Goal: Transaction & Acquisition: Purchase product/service

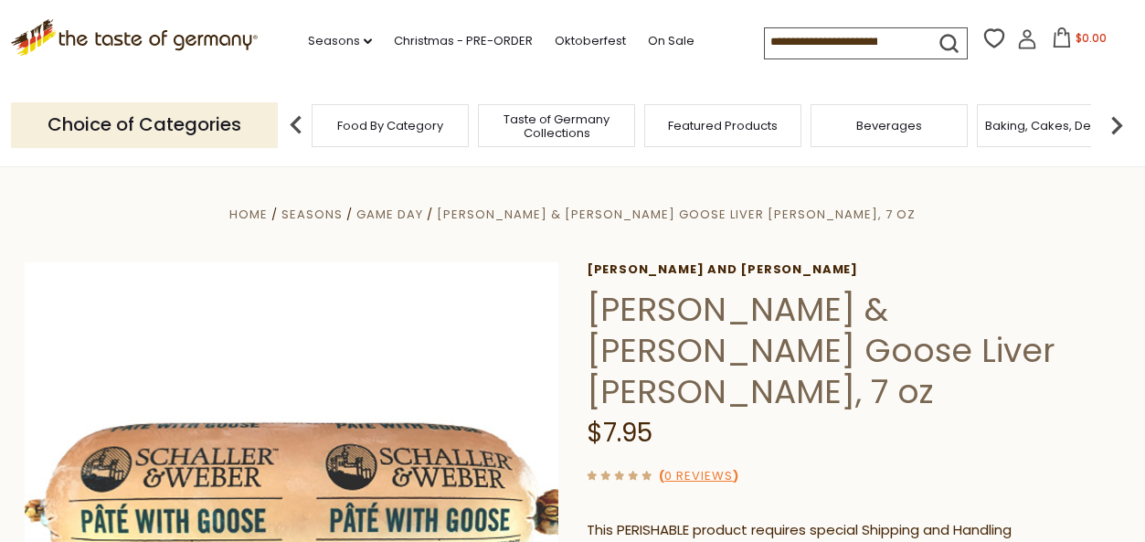
click at [1131, 528] on div at bounding box center [1131, 528] width 0 height 0
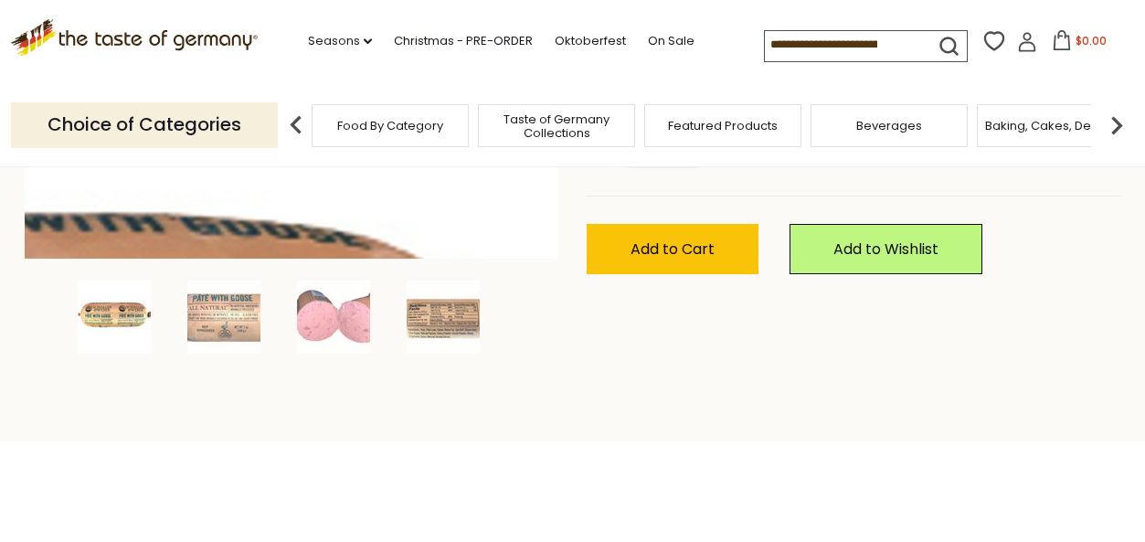
scroll to position [548, 0]
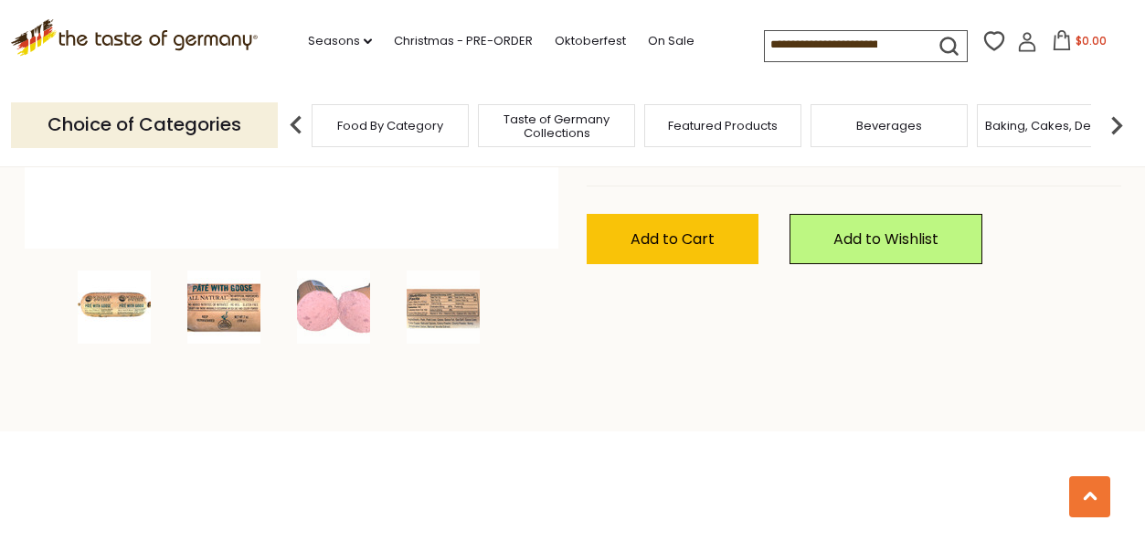
click at [228, 313] on img at bounding box center [223, 306] width 73 height 73
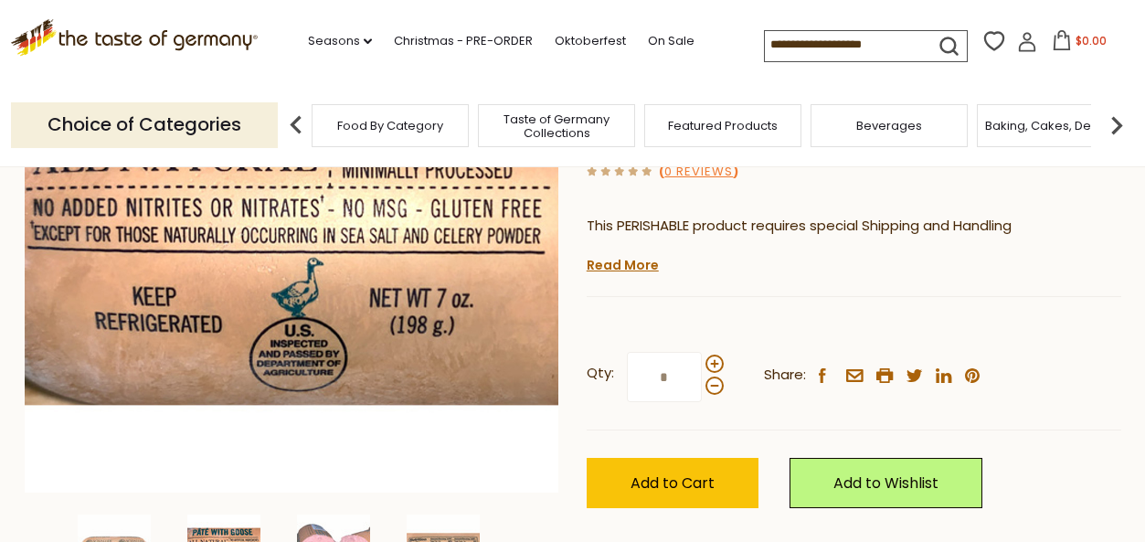
scroll to position [365, 0]
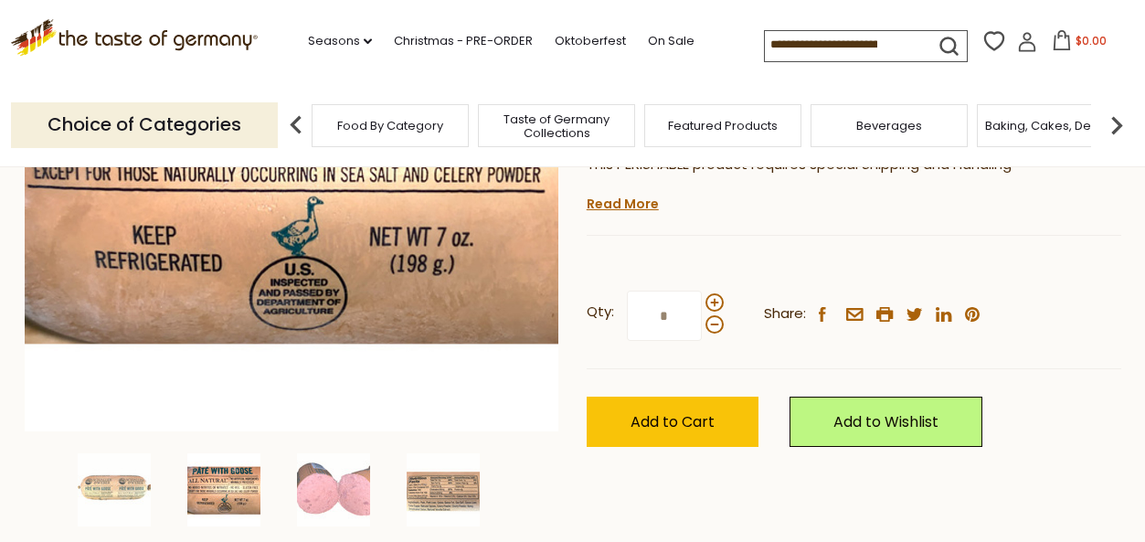
click at [227, 486] on img at bounding box center [223, 489] width 73 height 73
click at [114, 485] on img at bounding box center [114, 489] width 73 height 73
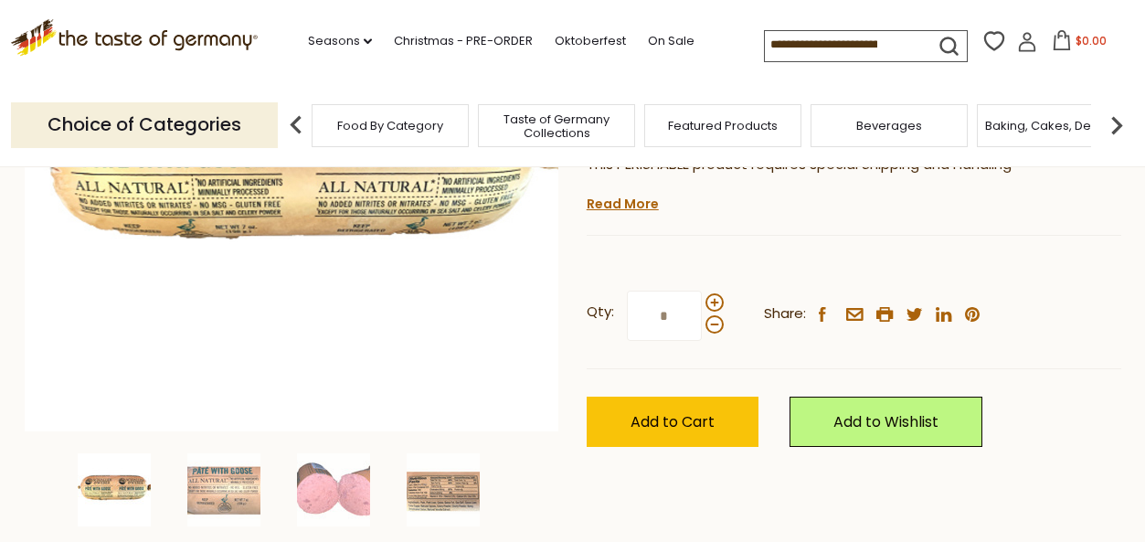
click at [135, 480] on img at bounding box center [114, 489] width 73 height 73
click at [112, 489] on img at bounding box center [114, 489] width 73 height 73
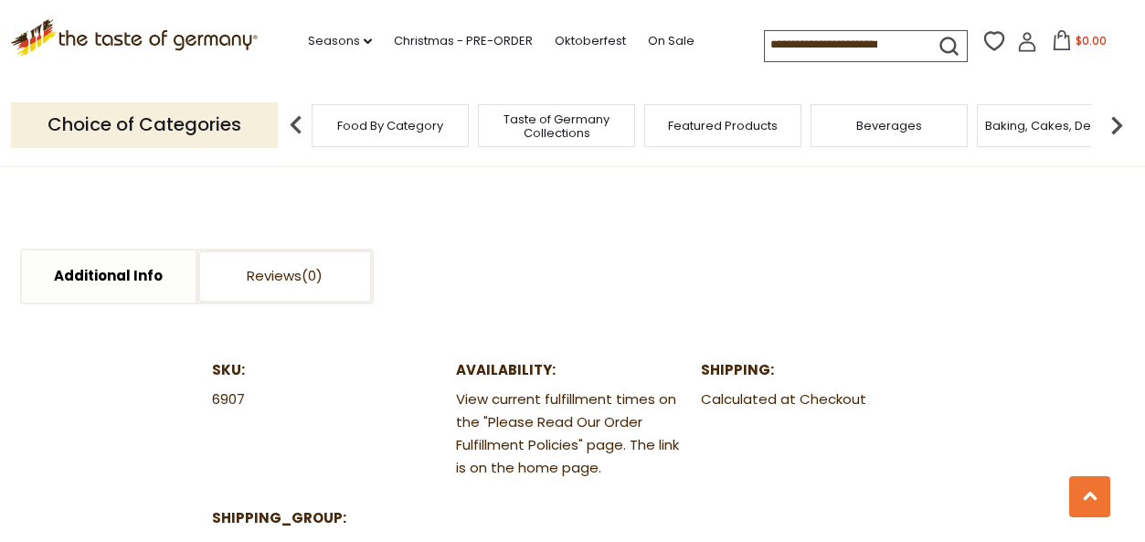
scroll to position [914, 0]
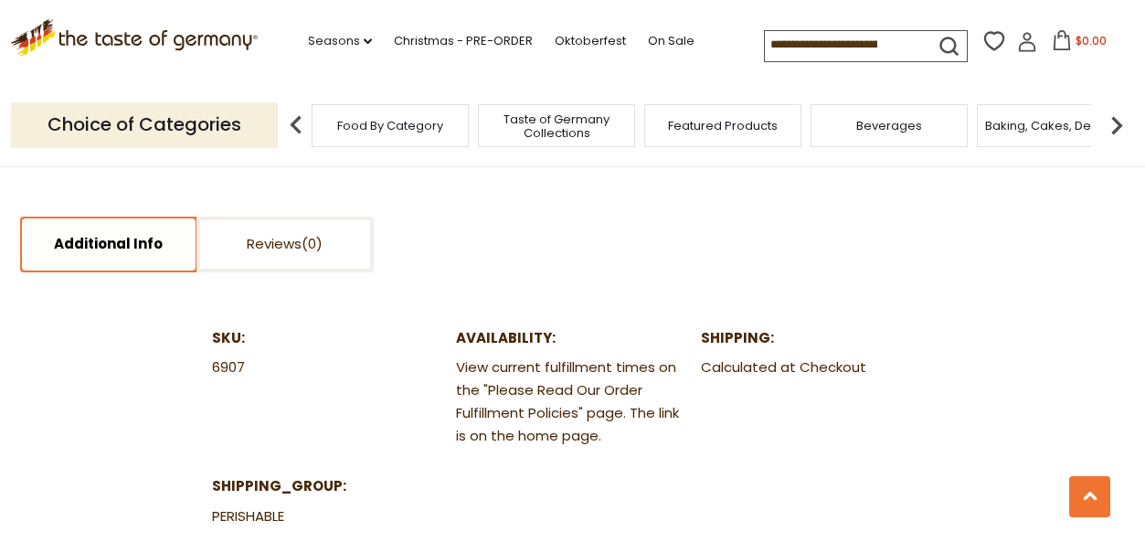
click at [134, 249] on link "Additional Info" at bounding box center [109, 244] width 174 height 52
